Goal: Navigation & Orientation: Find specific page/section

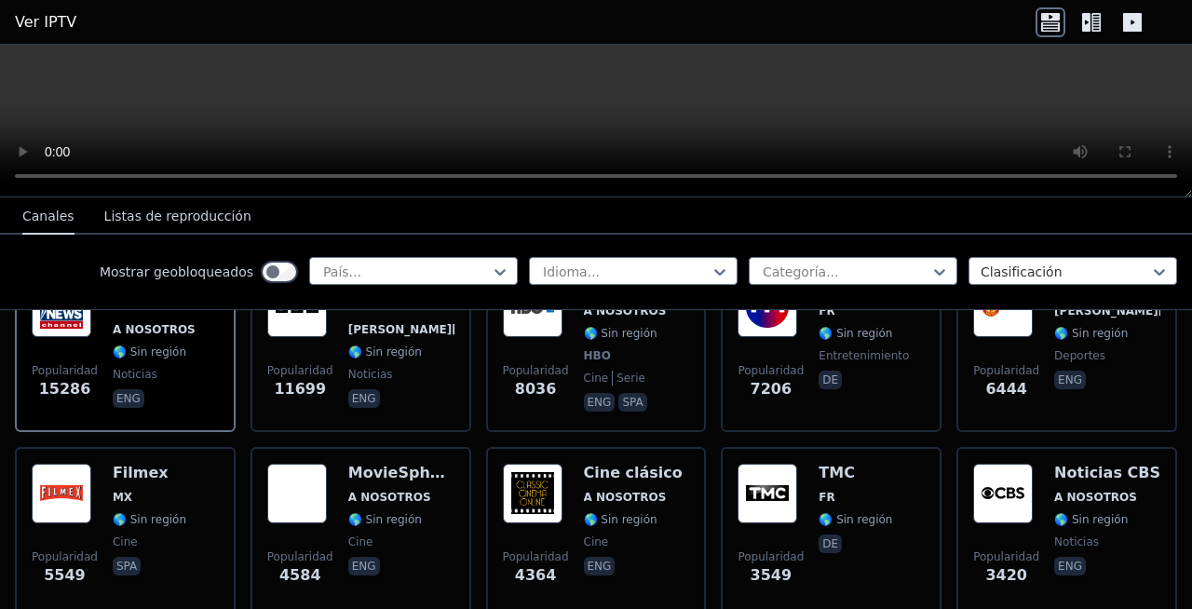
scroll to position [277, 0]
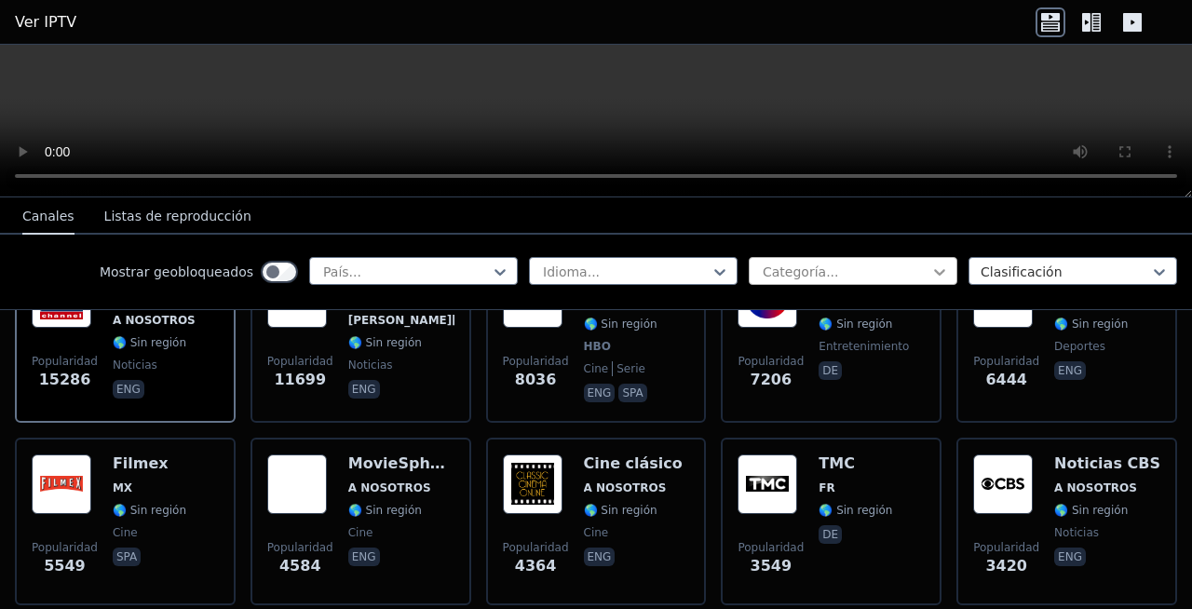
click at [930, 269] on icon at bounding box center [939, 272] width 19 height 19
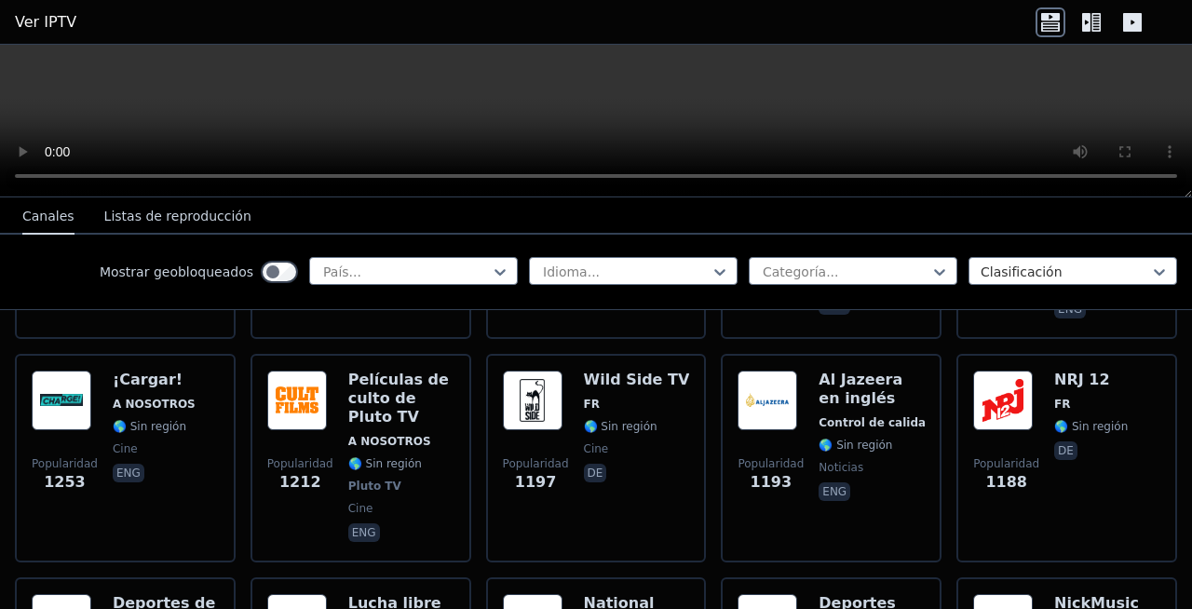
scroll to position [2259, 0]
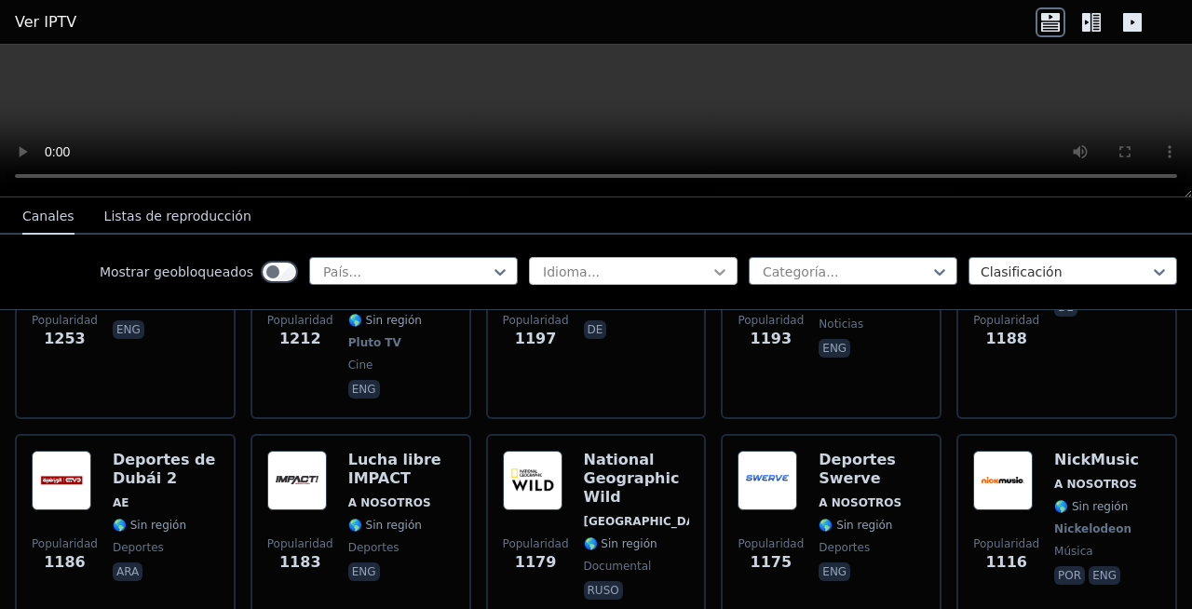
click at [714, 273] on icon at bounding box center [719, 272] width 11 height 7
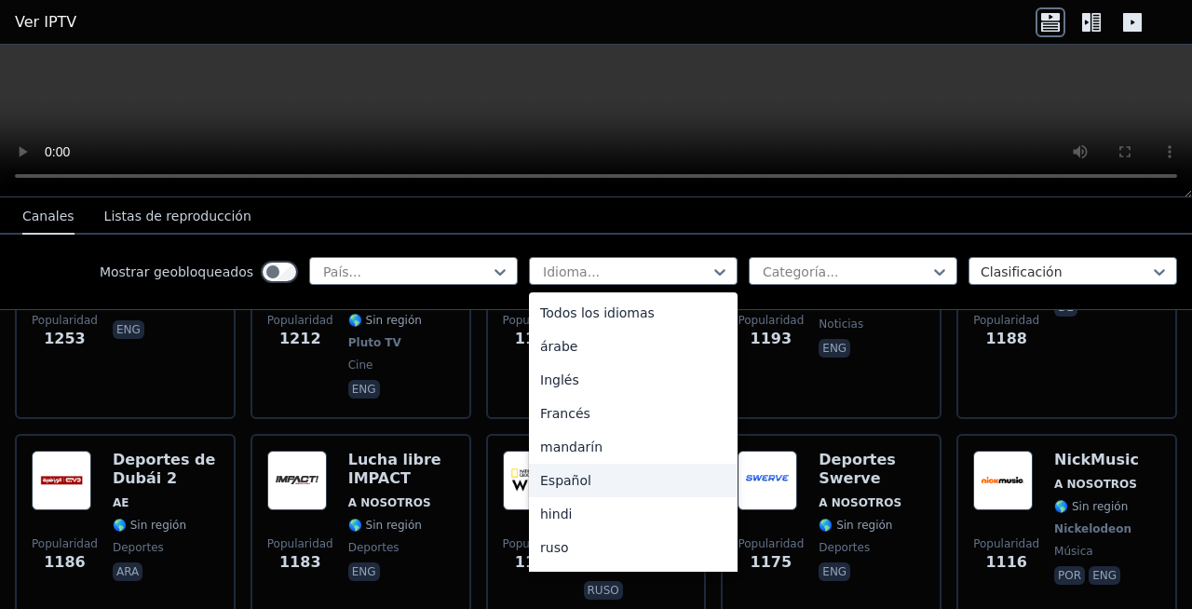
click at [570, 479] on font "Español" at bounding box center [565, 480] width 51 height 15
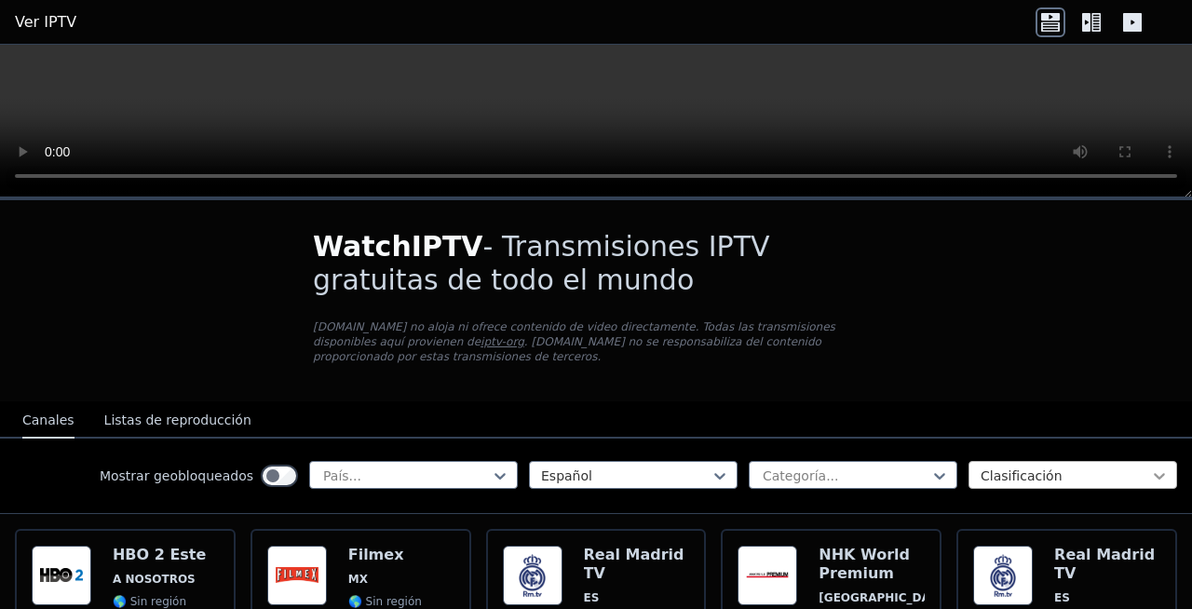
click at [1150, 466] on icon at bounding box center [1159, 475] width 19 height 19
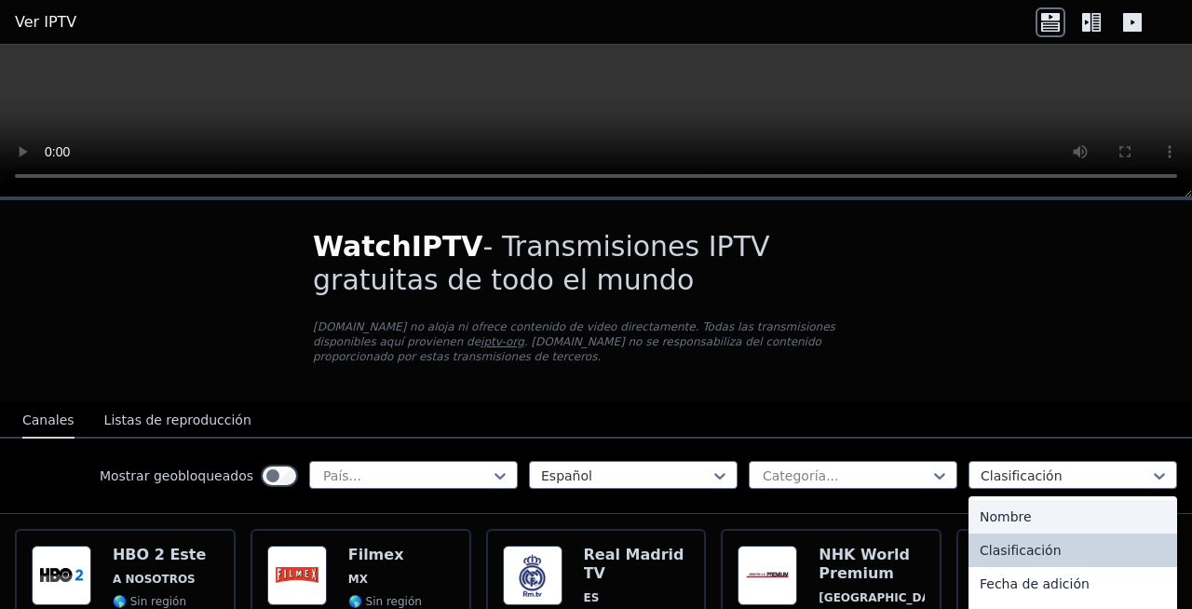
click at [1099, 501] on div "Nombre" at bounding box center [1072, 517] width 209 height 34
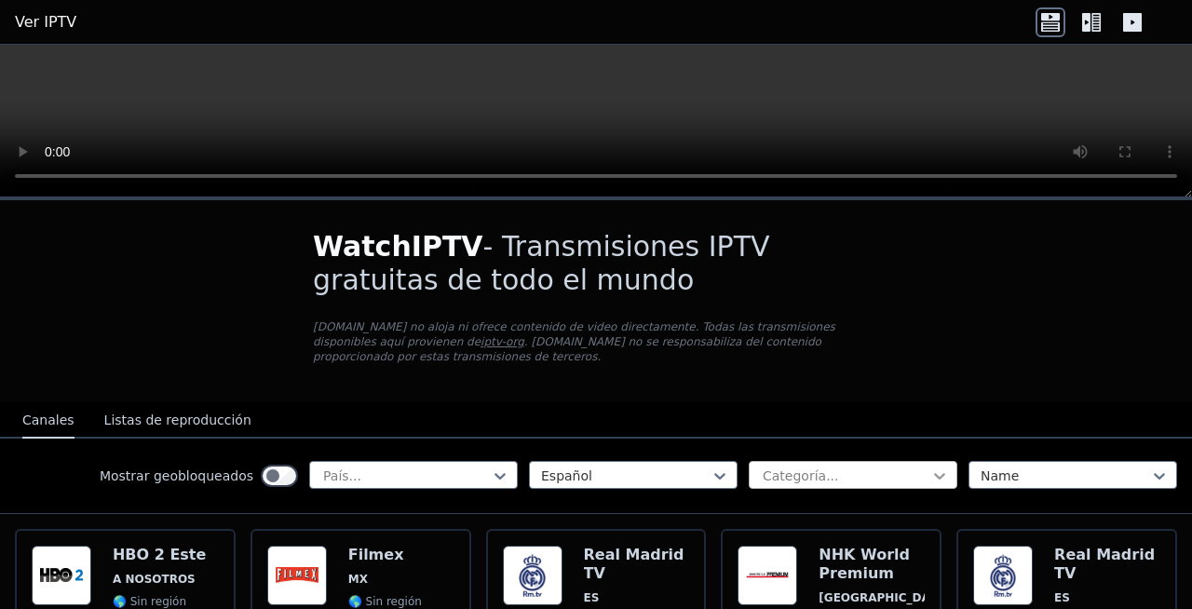
click at [934, 473] on icon at bounding box center [939, 476] width 11 height 7
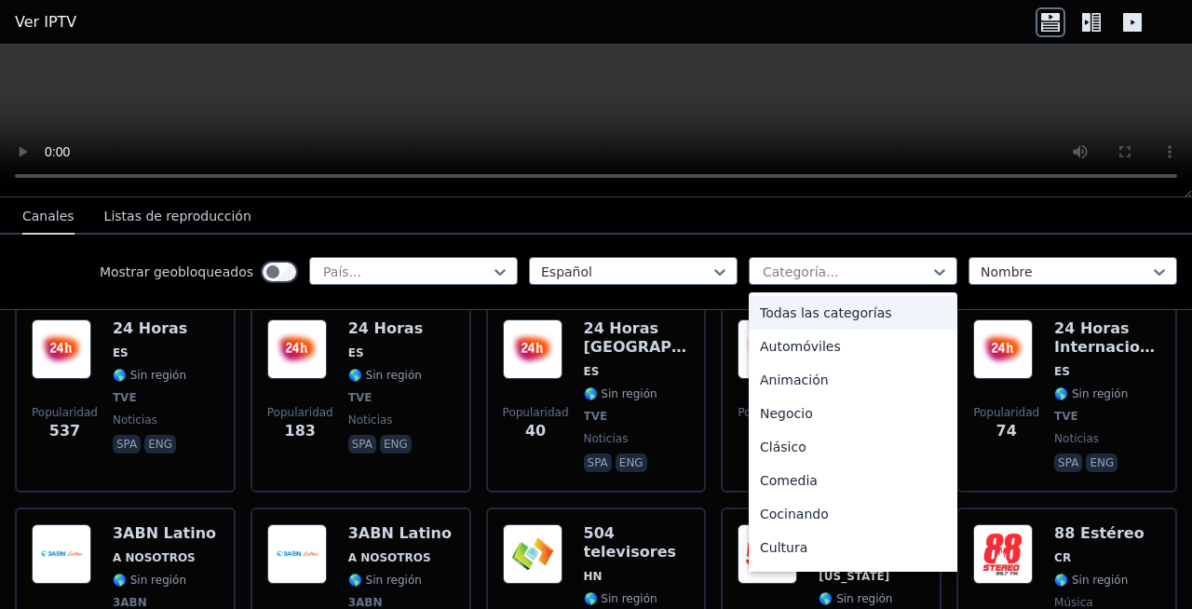
click at [829, 307] on font "Todas las categorías" at bounding box center [826, 312] width 132 height 15
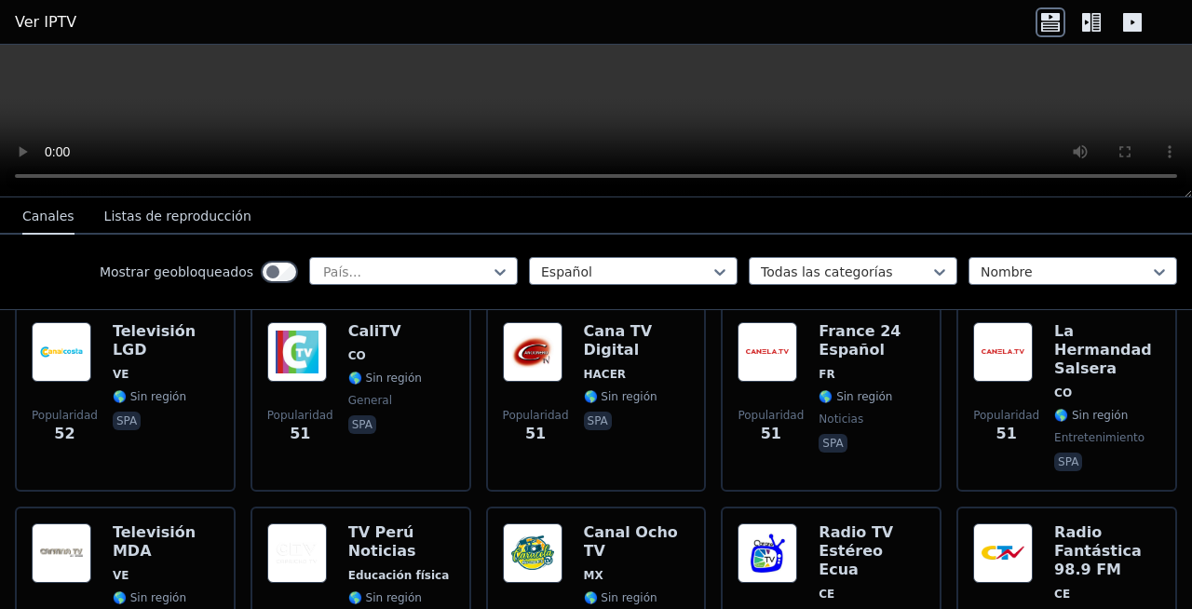
scroll to position [9355, 0]
